Goal: Task Accomplishment & Management: Manage account settings

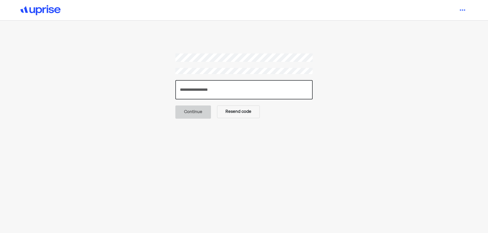
click at [199, 87] on input "number" at bounding box center [243, 89] width 137 height 19
type input "******"
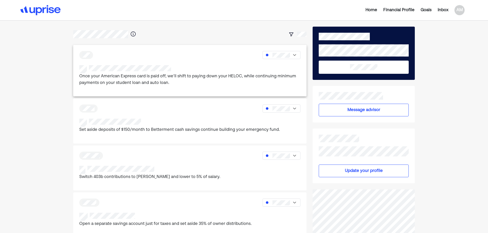
click at [150, 78] on p "Once your American Express card is paid off, we’ll shift to paying down your HE…" at bounding box center [189, 79] width 221 height 13
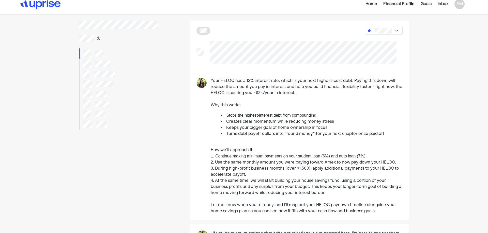
scroll to position [1, 0]
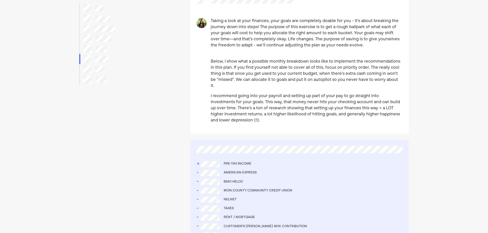
scroll to position [51, 0]
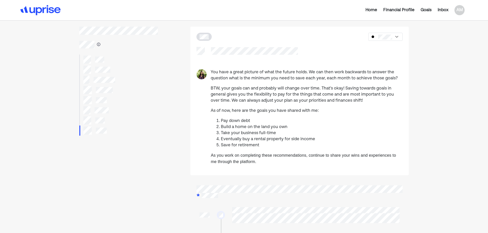
click at [48, 10] on img at bounding box center [40, 10] width 40 height 10
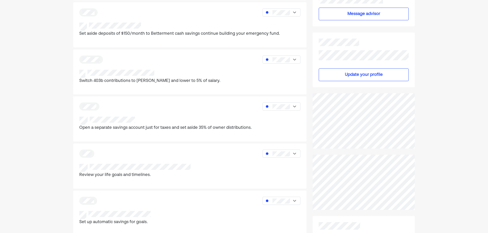
scroll to position [102, 0]
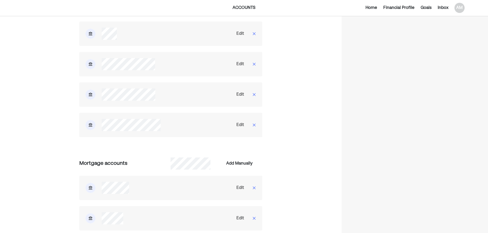
scroll to position [203, 0]
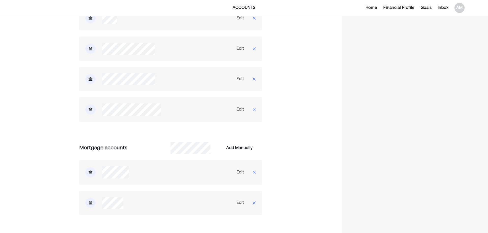
click at [240, 172] on div "Edit" at bounding box center [240, 173] width 8 height 6
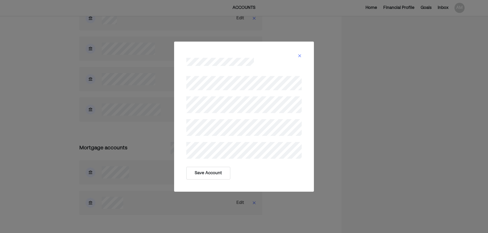
click at [207, 174] on button "Save Account" at bounding box center [208, 173] width 44 height 13
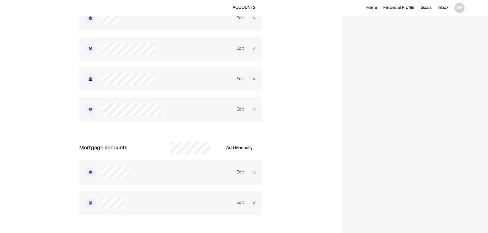
click at [241, 201] on div "Edit" at bounding box center [240, 203] width 8 height 6
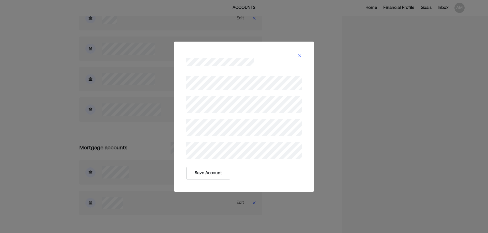
click at [212, 174] on button "Save Account" at bounding box center [208, 173] width 44 height 13
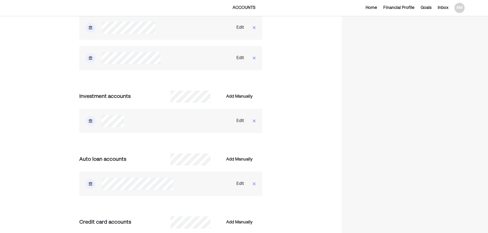
scroll to position [361, 0]
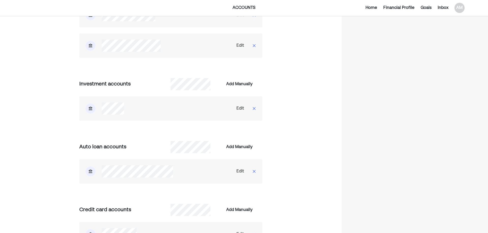
click at [239, 171] on div "Edit" at bounding box center [240, 172] width 8 height 6
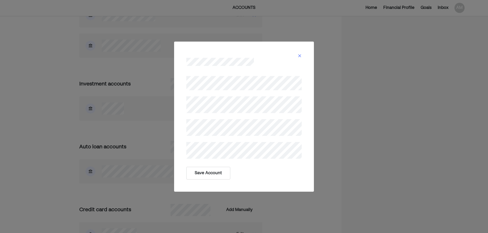
click at [198, 172] on button "Save Account" at bounding box center [208, 173] width 44 height 13
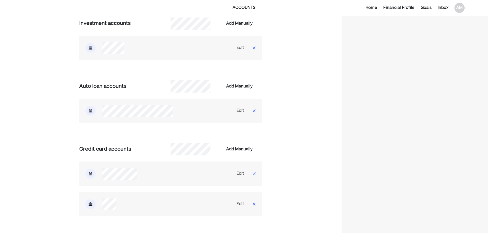
scroll to position [462, 0]
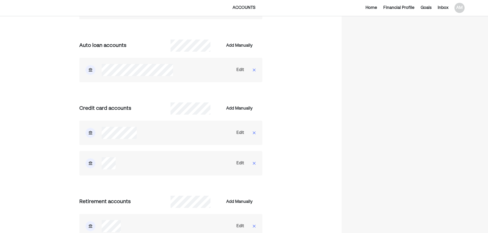
click at [239, 164] on div "Edit" at bounding box center [240, 164] width 8 height 6
select select "*****"
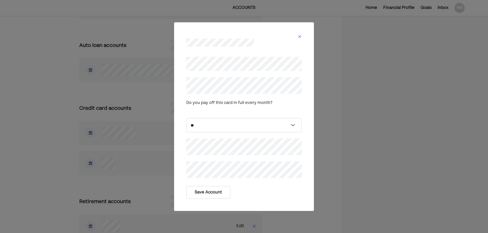
click at [212, 194] on button "Save Account" at bounding box center [208, 192] width 44 height 13
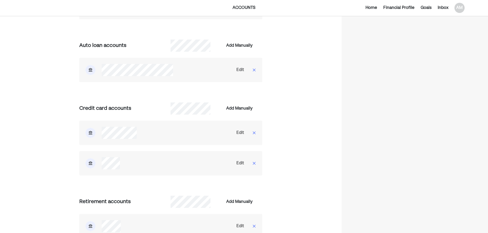
scroll to position [513, 0]
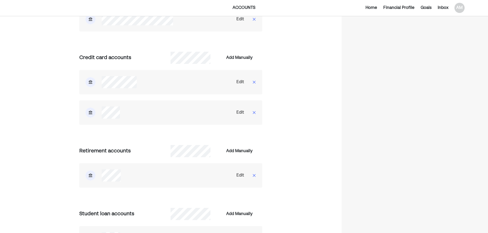
click at [237, 177] on div "Edit" at bounding box center [240, 176] width 8 height 6
select select "*********"
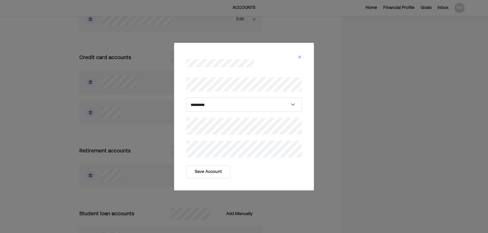
click at [205, 170] on button "Save Account" at bounding box center [208, 172] width 44 height 13
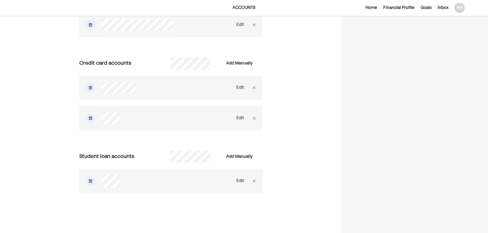
scroll to position [589, 0]
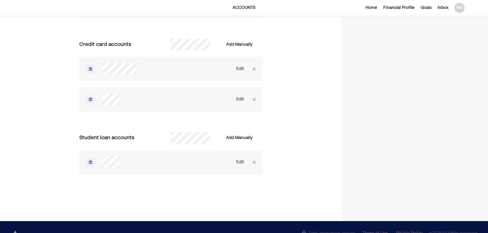
click at [241, 68] on div "Edit" at bounding box center [240, 69] width 8 height 6
select select "*****"
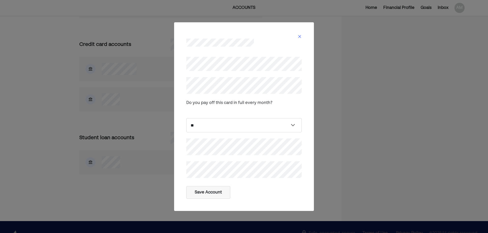
click at [254, 190] on div "Save Account" at bounding box center [243, 192] width 115 height 13
click at [195, 192] on button "Save Account" at bounding box center [208, 192] width 44 height 13
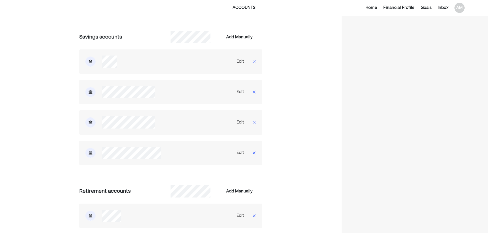
scroll to position [379, 0]
click at [239, 91] on div "Edit" at bounding box center [240, 91] width 8 height 6
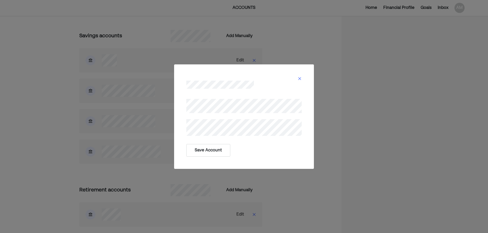
click at [201, 151] on button "Save Account" at bounding box center [208, 150] width 44 height 13
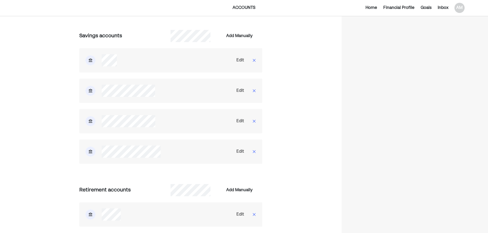
click at [241, 121] on div "Edit" at bounding box center [240, 121] width 8 height 6
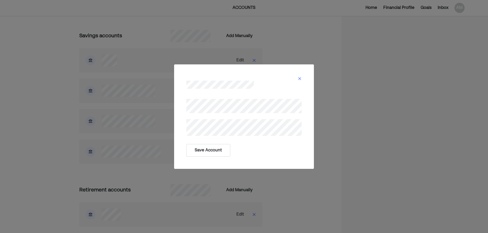
click at [206, 149] on button "Save Account" at bounding box center [208, 150] width 44 height 13
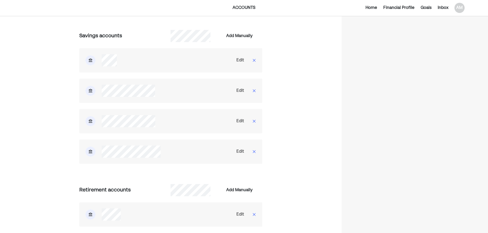
click at [241, 151] on div "Edit" at bounding box center [240, 152] width 8 height 6
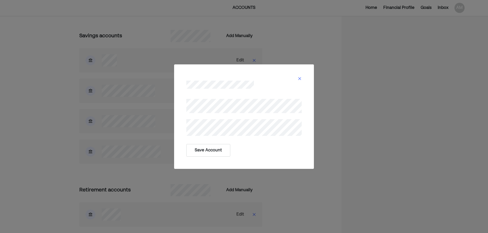
click at [212, 151] on button "Save Account" at bounding box center [208, 150] width 44 height 13
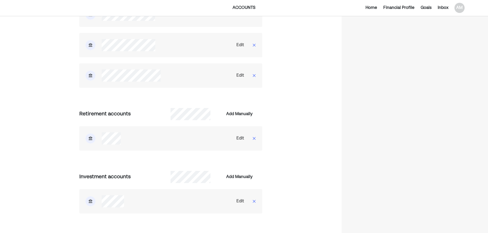
scroll to position [506, 0]
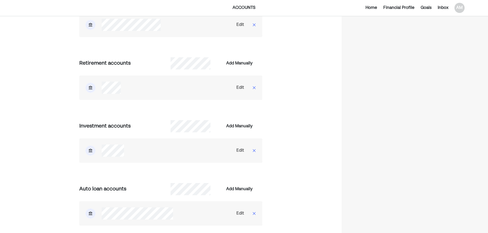
click at [239, 152] on div "Edit" at bounding box center [240, 151] width 8 height 6
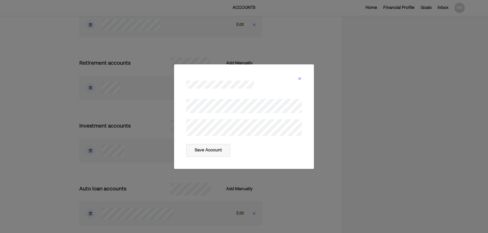
click at [159, 132] on div "Save Account" at bounding box center [244, 116] width 488 height 233
click at [213, 151] on button "Save Account" at bounding box center [208, 150] width 44 height 13
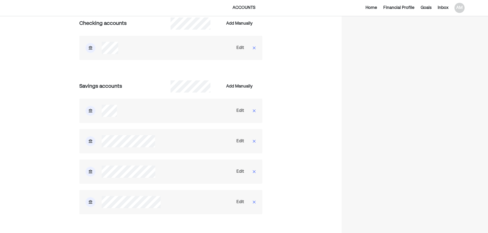
scroll to position [328, 0]
click at [235, 110] on div "Edit" at bounding box center [240, 111] width 12 height 6
click at [241, 110] on div "Edit" at bounding box center [240, 111] width 8 height 6
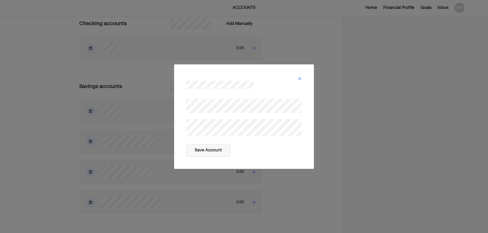
click at [184, 131] on div at bounding box center [244, 116] width 128 height 51
click at [209, 154] on button "Save Account" at bounding box center [208, 150] width 44 height 13
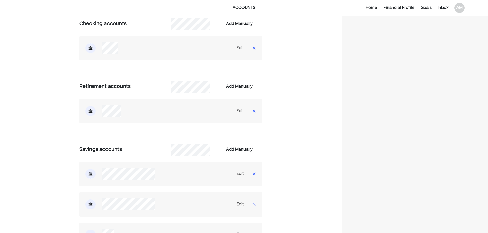
click at [238, 47] on div "Edit" at bounding box center [240, 48] width 8 height 6
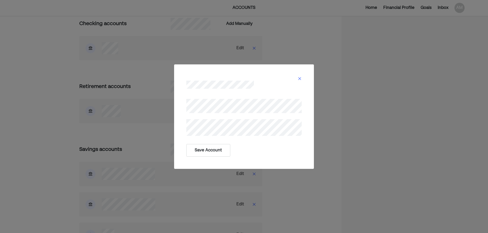
click at [204, 148] on button "Save Account" at bounding box center [208, 150] width 44 height 13
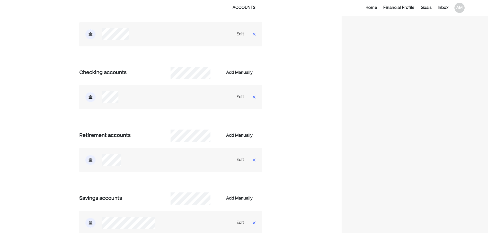
scroll to position [277, 0]
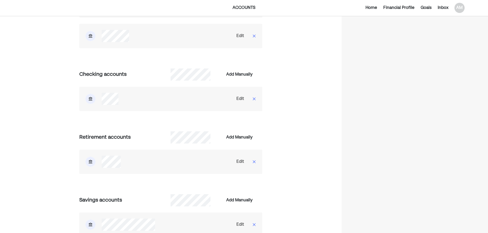
click at [241, 96] on div "Edit" at bounding box center [240, 99] width 8 height 6
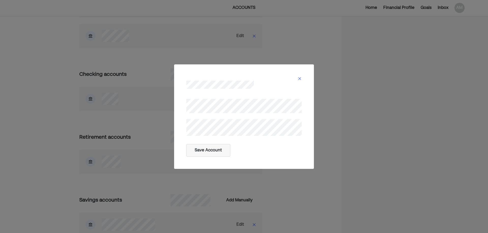
click at [185, 129] on div at bounding box center [244, 116] width 128 height 51
click at [203, 153] on button "Save Account" at bounding box center [208, 150] width 44 height 13
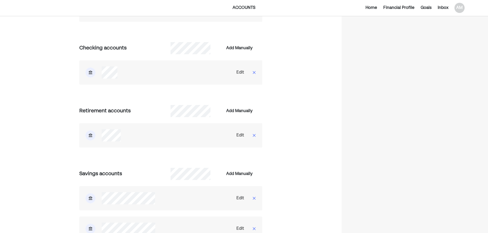
scroll to position [302, 0]
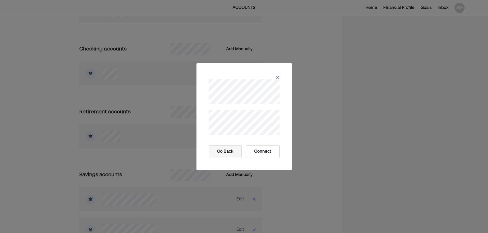
click at [263, 151] on button "Connect" at bounding box center [263, 152] width 34 height 13
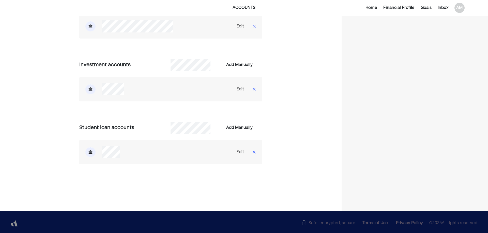
scroll to position [663, 0]
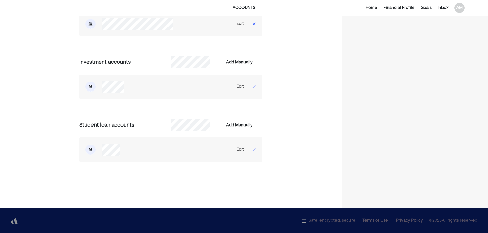
click at [241, 149] on div "Edit" at bounding box center [240, 150] width 8 height 6
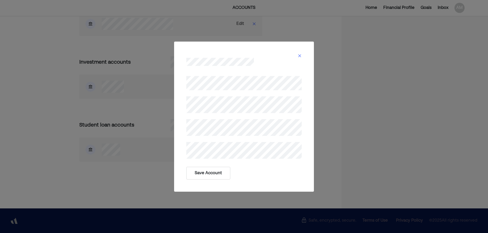
click at [204, 173] on button "Save Account" at bounding box center [208, 173] width 44 height 13
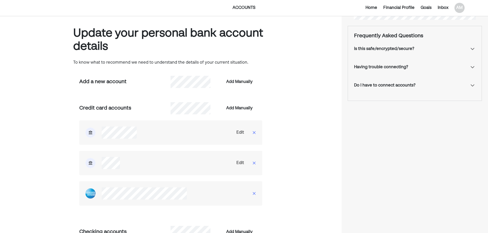
scroll to position [0, 0]
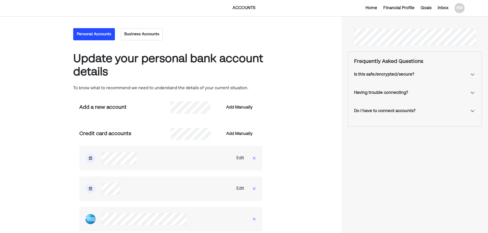
click at [135, 36] on button "Business Accounts" at bounding box center [142, 34] width 42 height 12
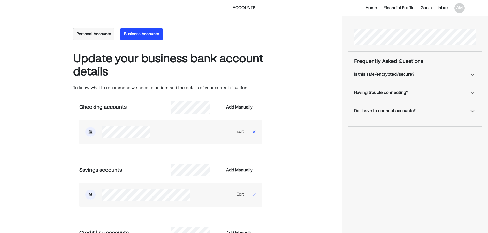
scroll to position [135, 0]
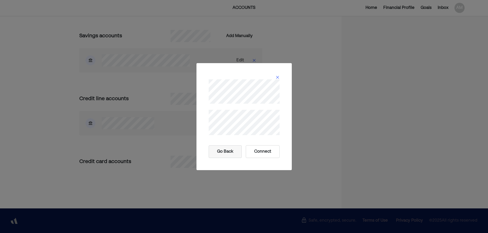
click at [260, 148] on button "Connect" at bounding box center [263, 152] width 34 height 13
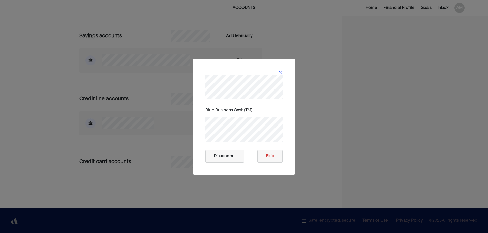
click at [278, 74] on img at bounding box center [280, 73] width 4 height 4
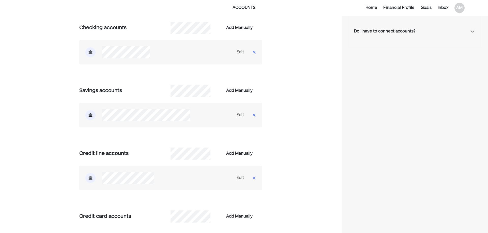
scroll to position [8, 0]
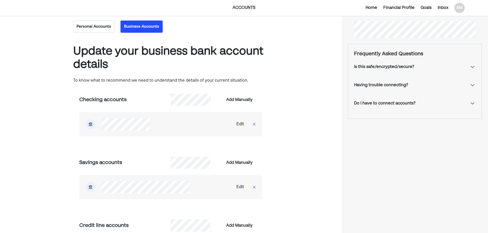
click at [90, 27] on button "Personal Accounts" at bounding box center [93, 27] width 41 height 12
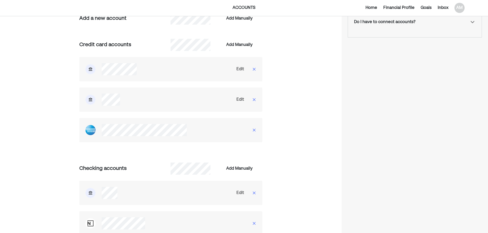
scroll to position [109, 0]
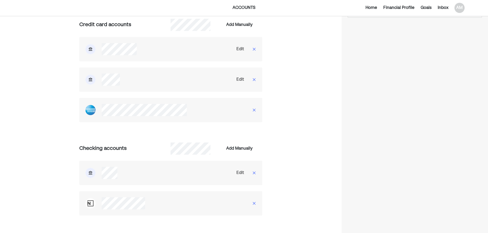
click at [254, 109] on img at bounding box center [254, 110] width 4 height 4
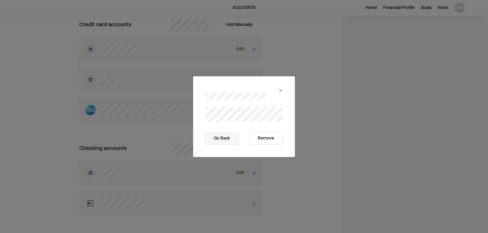
click at [253, 136] on button "Remove" at bounding box center [265, 138] width 33 height 13
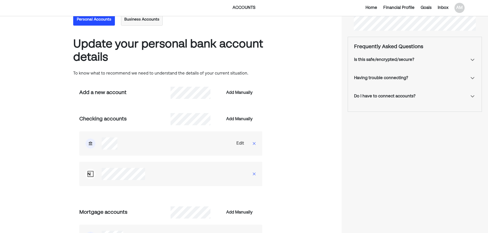
scroll to position [0, 0]
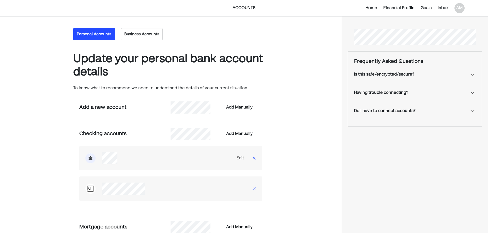
click at [126, 35] on button "Business Accounts" at bounding box center [142, 34] width 42 height 12
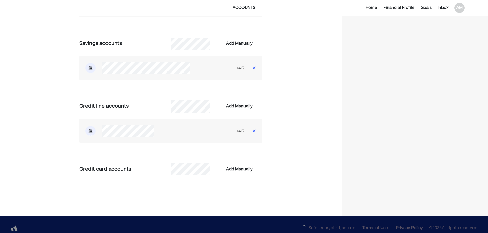
scroll to position [102, 0]
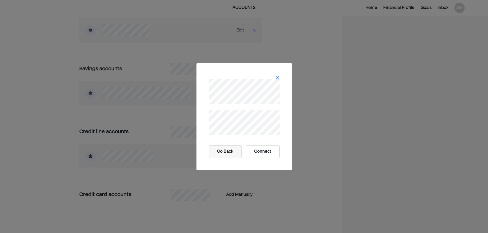
click at [263, 152] on button "Connect" at bounding box center [263, 152] width 34 height 13
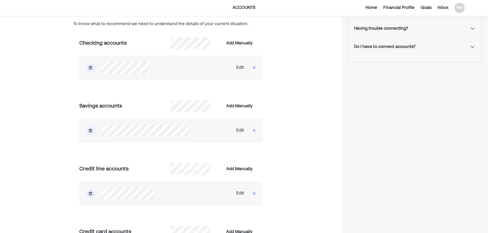
scroll to position [0, 0]
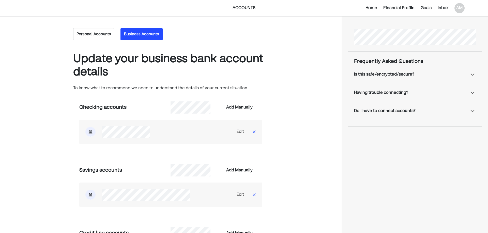
click at [83, 34] on button "Personal Accounts" at bounding box center [93, 34] width 41 height 12
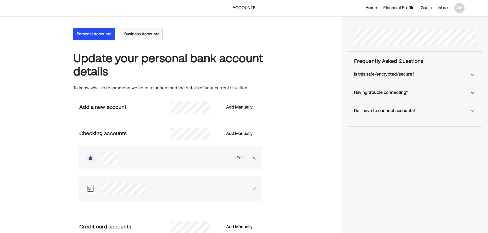
scroll to position [76, 0]
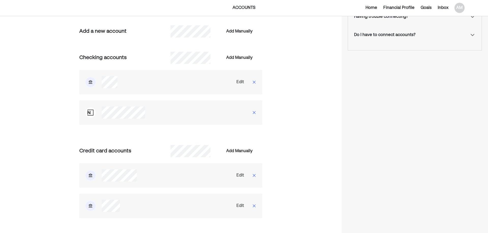
click at [253, 112] on img at bounding box center [254, 113] width 4 height 4
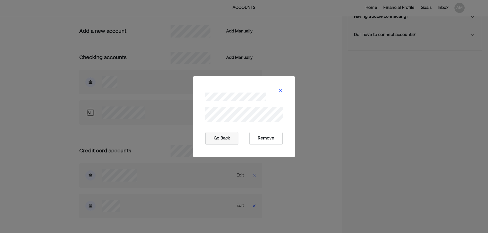
click at [255, 138] on button "Remove" at bounding box center [265, 138] width 33 height 13
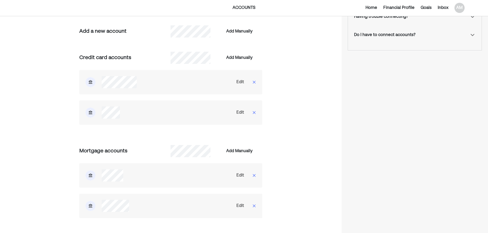
scroll to position [0, 0]
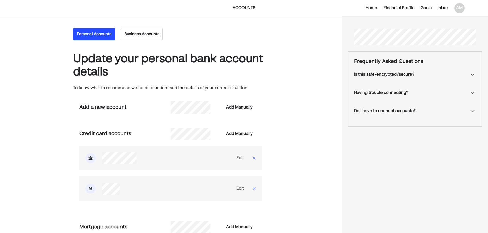
click at [131, 34] on button "Business Accounts" at bounding box center [142, 34] width 42 height 12
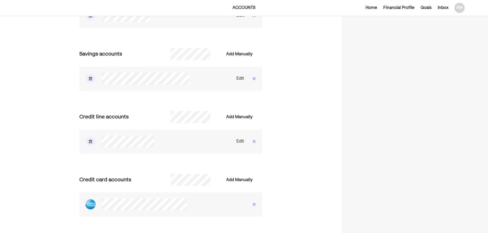
scroll to position [127, 0]
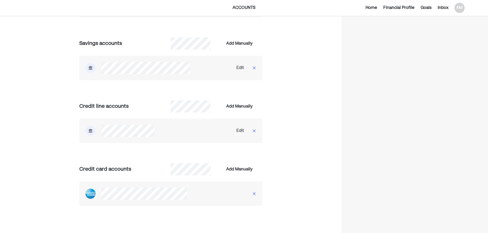
click at [239, 128] on div "Edit" at bounding box center [240, 131] width 8 height 6
select select "*****"
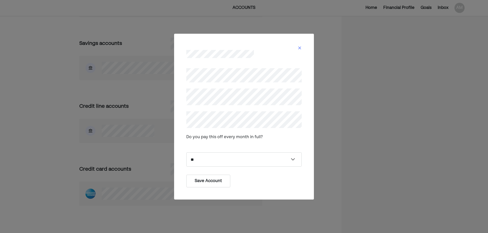
click at [201, 180] on button "Save Account" at bounding box center [208, 181] width 44 height 13
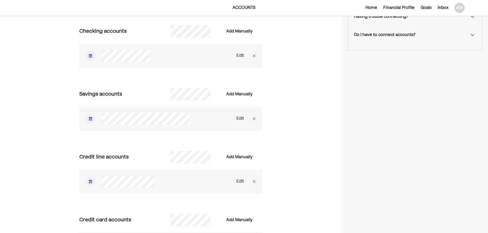
scroll to position [51, 0]
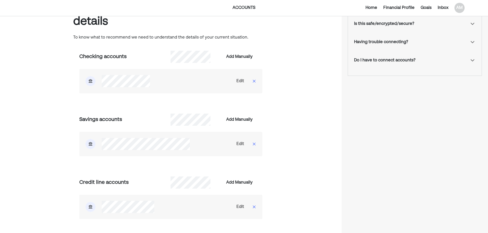
click at [242, 142] on div "Edit" at bounding box center [240, 144] width 8 height 6
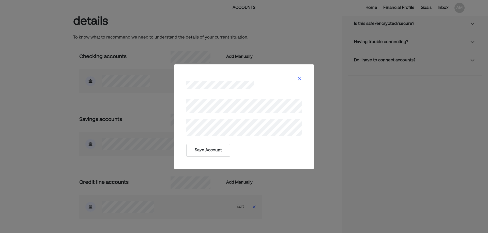
click at [213, 148] on button "Save Account" at bounding box center [208, 150] width 44 height 13
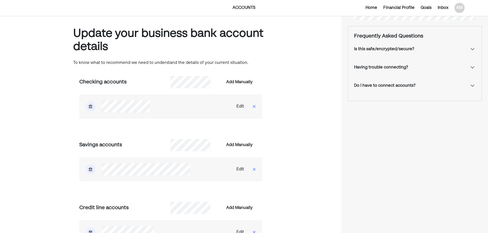
scroll to position [0, 0]
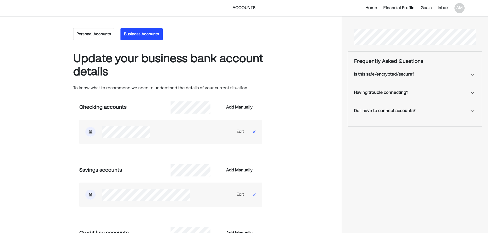
click at [109, 28] on button "Personal Accounts" at bounding box center [93, 34] width 41 height 12
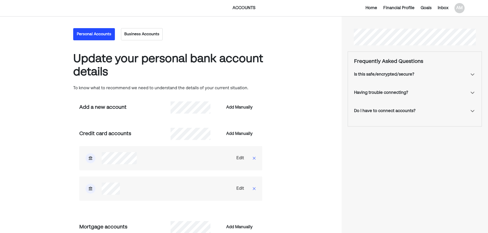
click at [144, 34] on button "Business Accounts" at bounding box center [142, 34] width 42 height 12
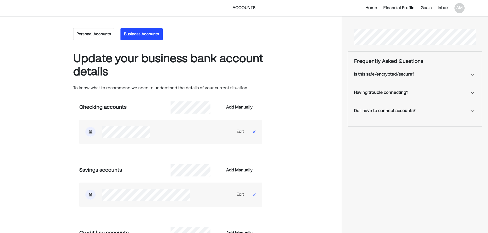
click at [105, 34] on button "Personal Accounts" at bounding box center [93, 34] width 41 height 12
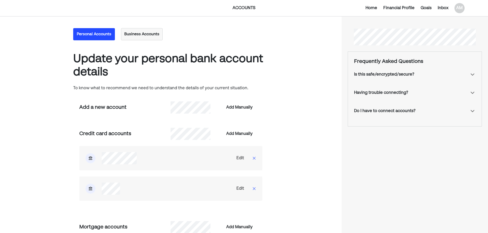
click at [369, 8] on div "Home" at bounding box center [371, 8] width 12 height 6
